Goal: Register for event/course

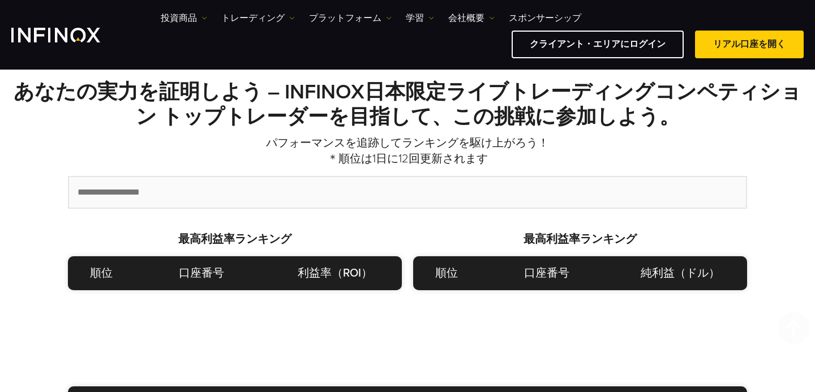
scroll to position [336, 0]
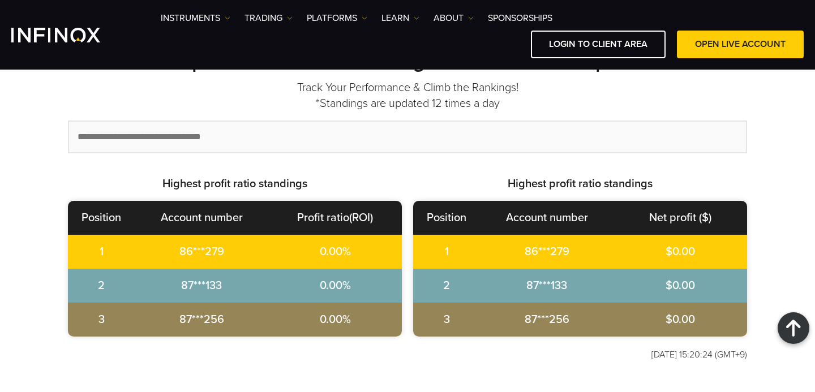
scroll to position [362, 0]
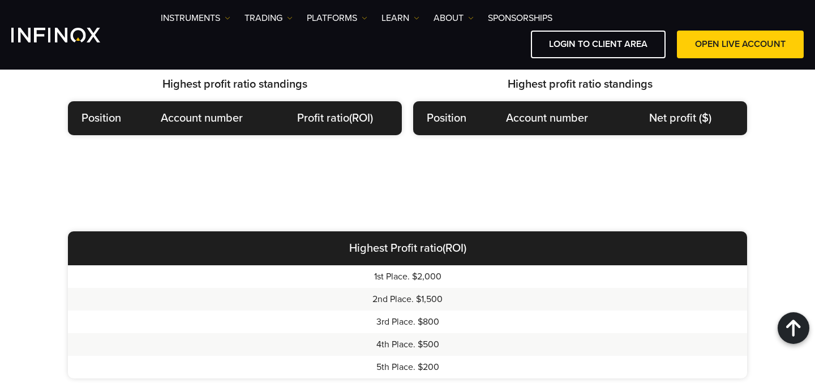
click at [369, 192] on div "Highest Profit ratio(ROI) 1st Place. $2,000 2nd Place. $1,500 3rd Place. $800 4…" at bounding box center [407, 305] width 815 height 260
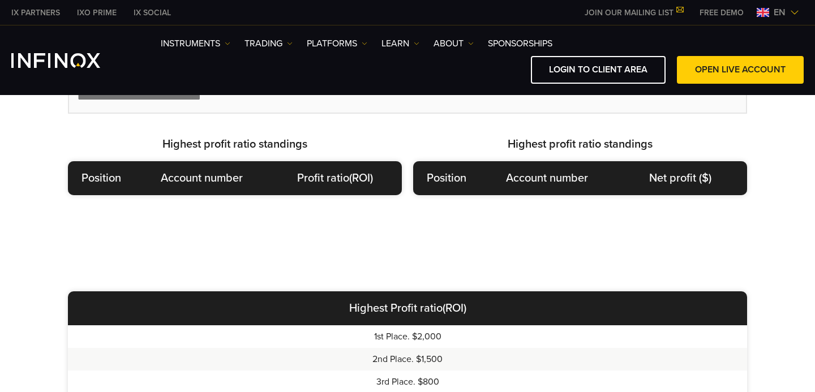
scroll to position [519, 0]
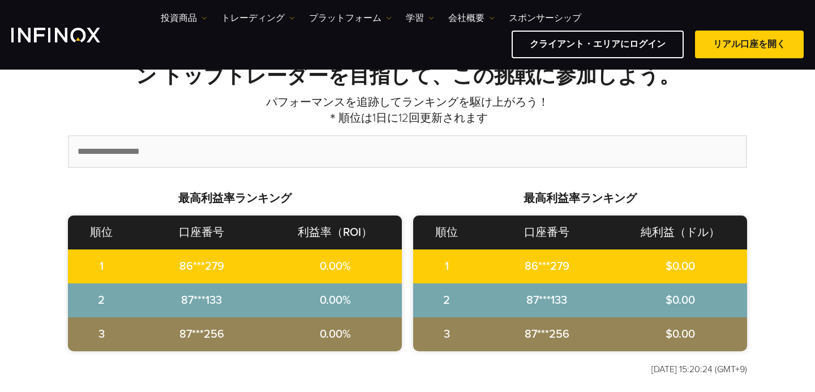
scroll to position [343, 0]
